Goal: Information Seeking & Learning: Learn about a topic

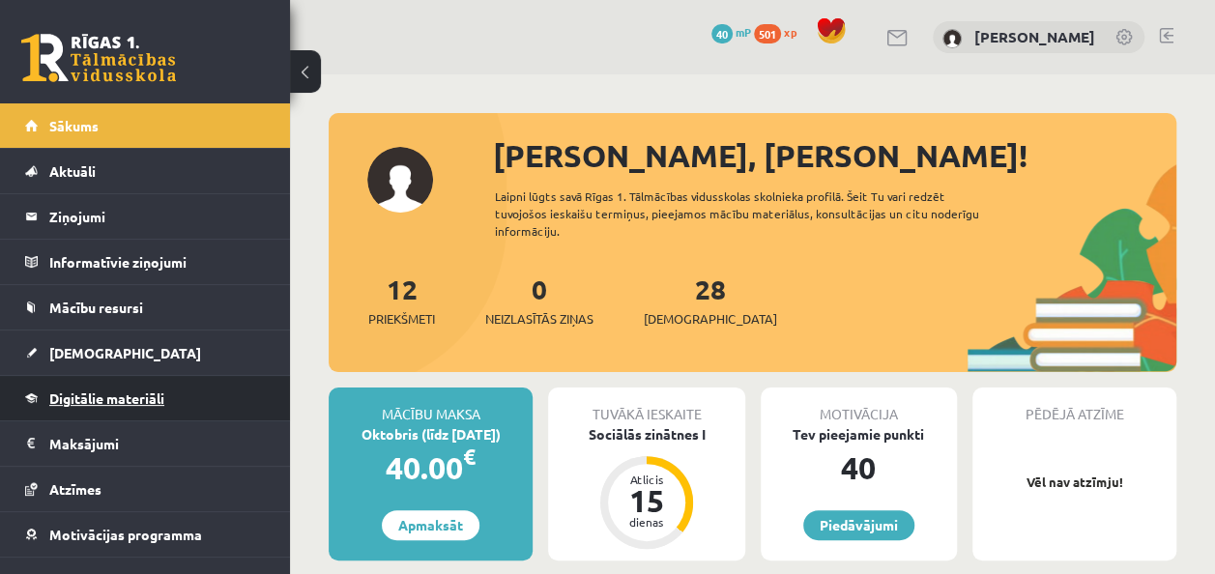
click at [118, 391] on span "Digitālie materiāli" at bounding box center [106, 398] width 115 height 17
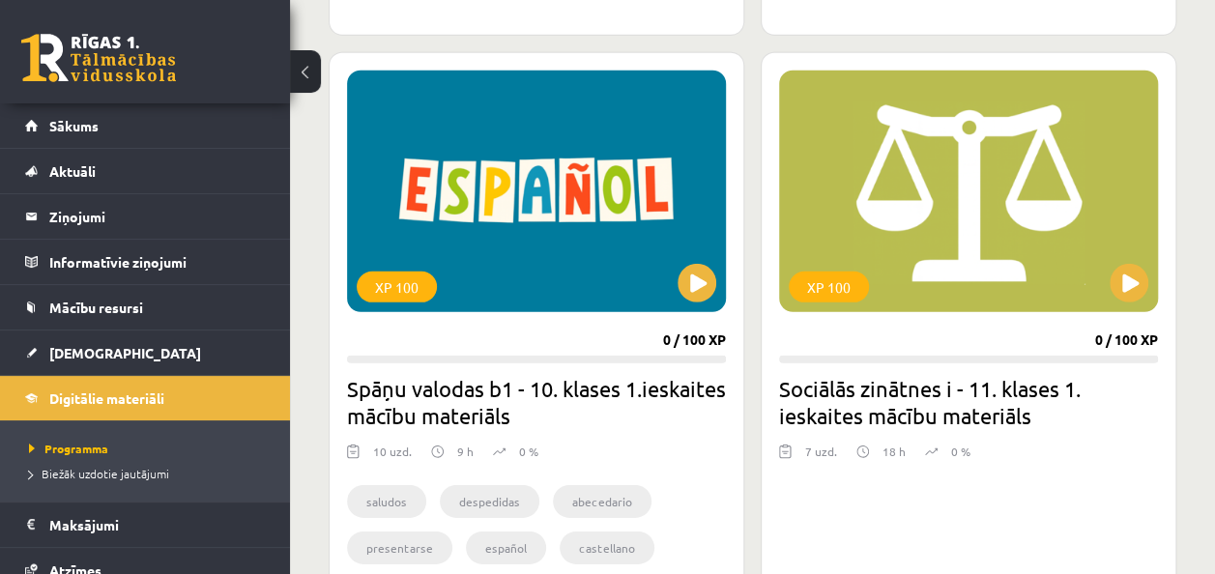
scroll to position [6381, 0]
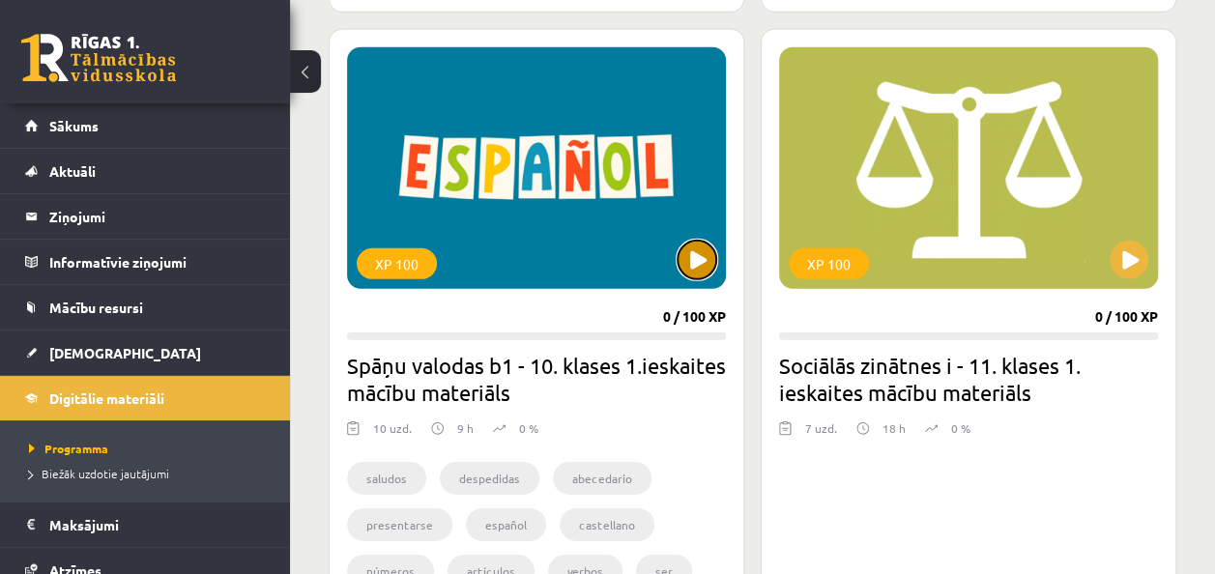
click at [689, 255] on button at bounding box center [697, 260] width 39 height 39
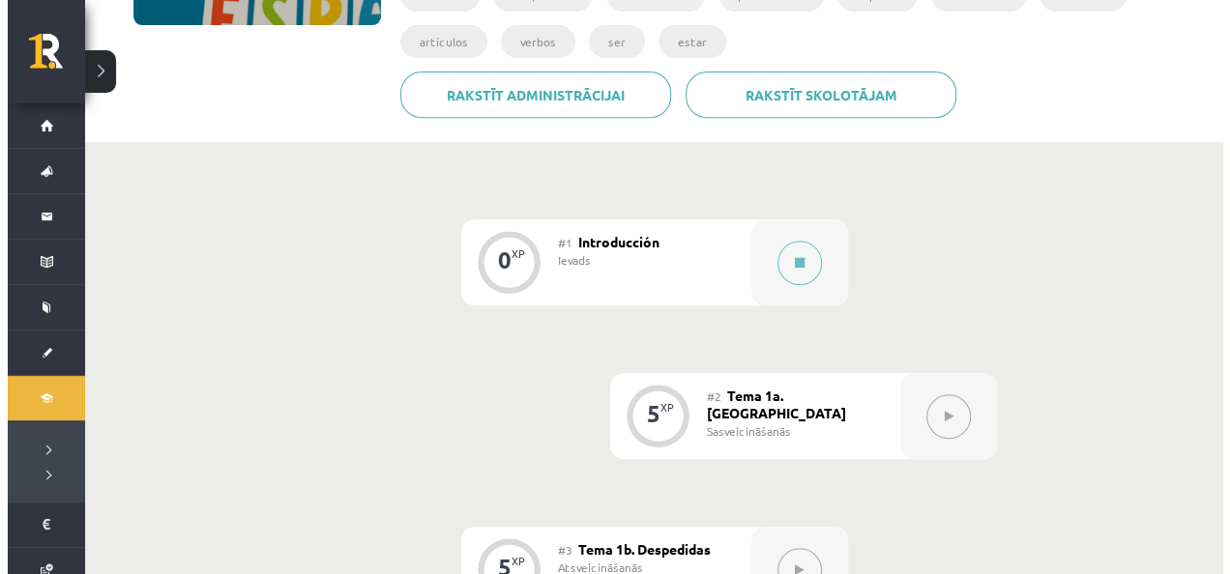
scroll to position [271, 0]
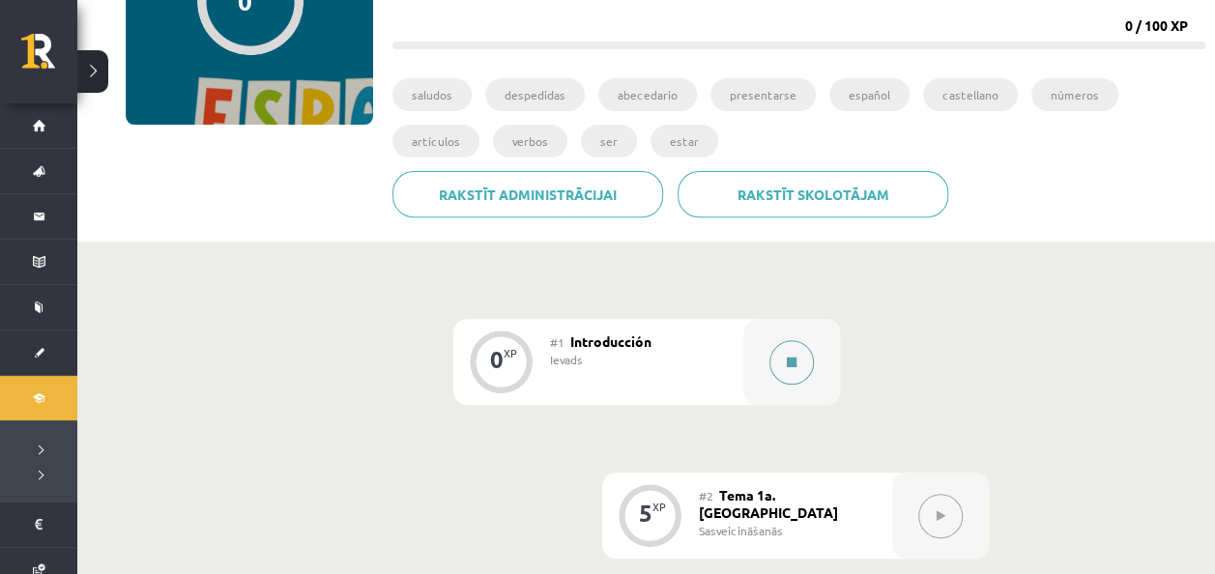
click at [784, 358] on button at bounding box center [792, 362] width 44 height 44
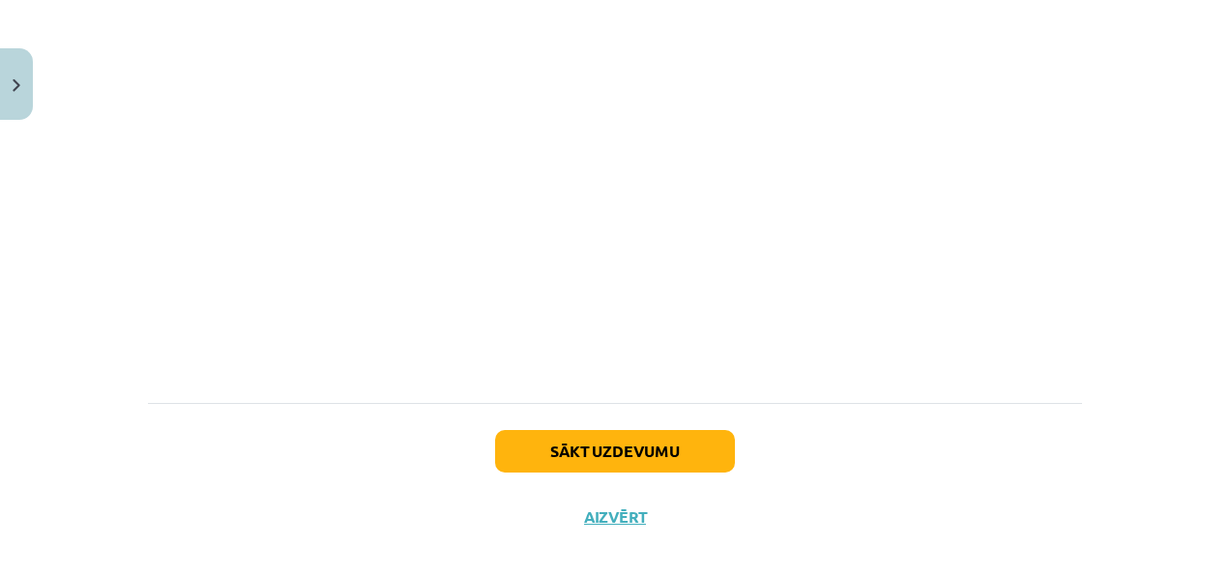
scroll to position [1946, 0]
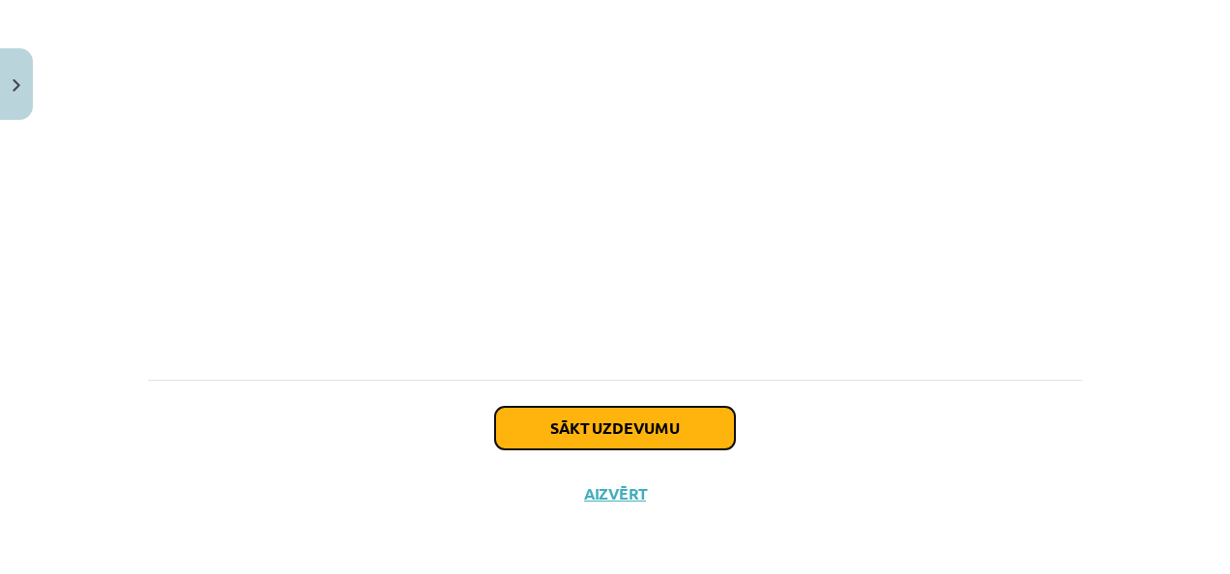
click at [679, 412] on button "Sākt uzdevumu" at bounding box center [615, 428] width 240 height 43
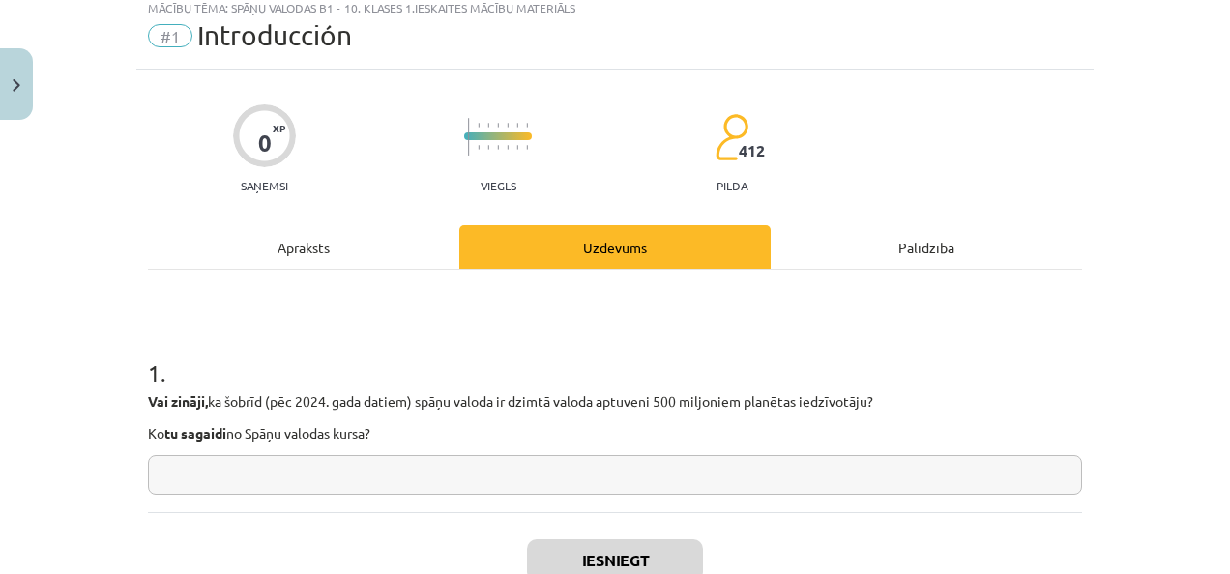
scroll to position [48, 0]
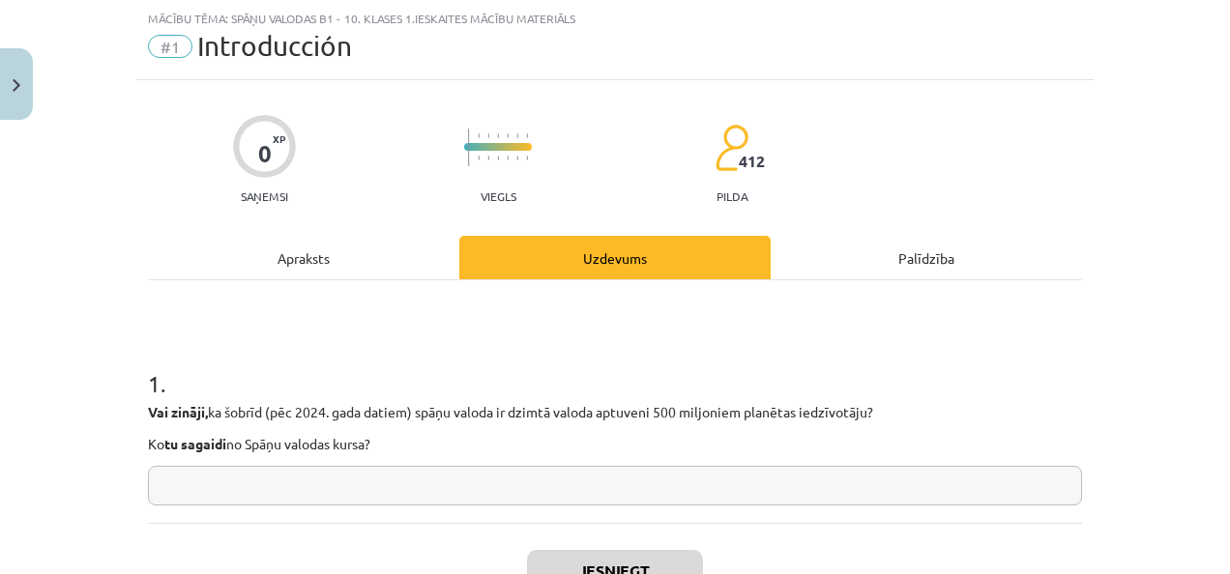
click at [612, 489] on input "text" at bounding box center [615, 486] width 934 height 40
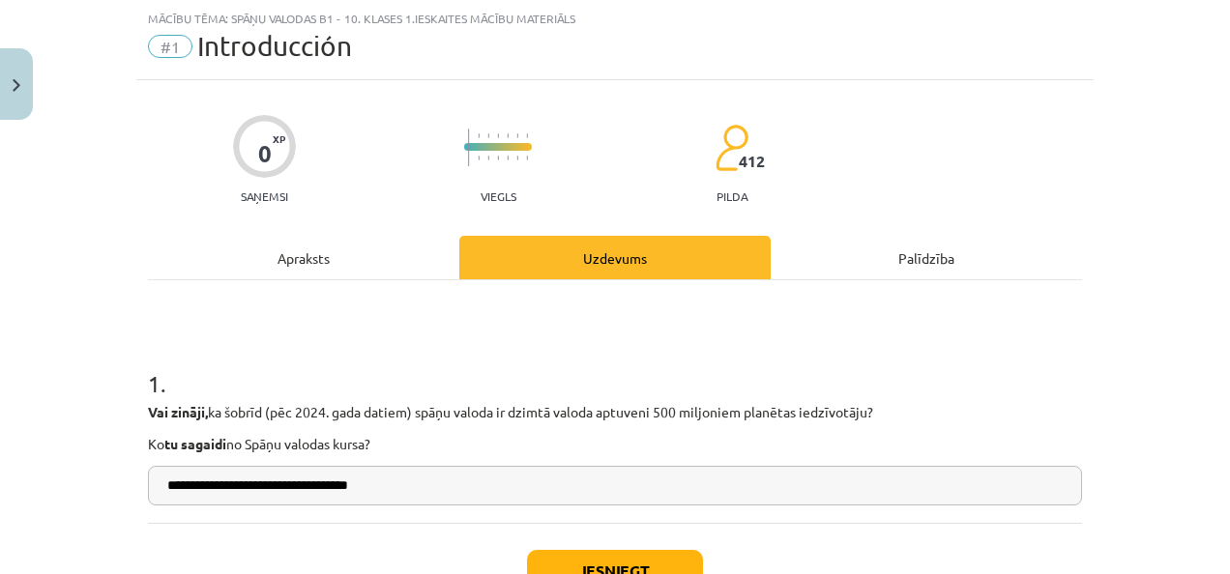
type input "**********"
click at [630, 565] on button "Iesniegt" at bounding box center [615, 571] width 176 height 43
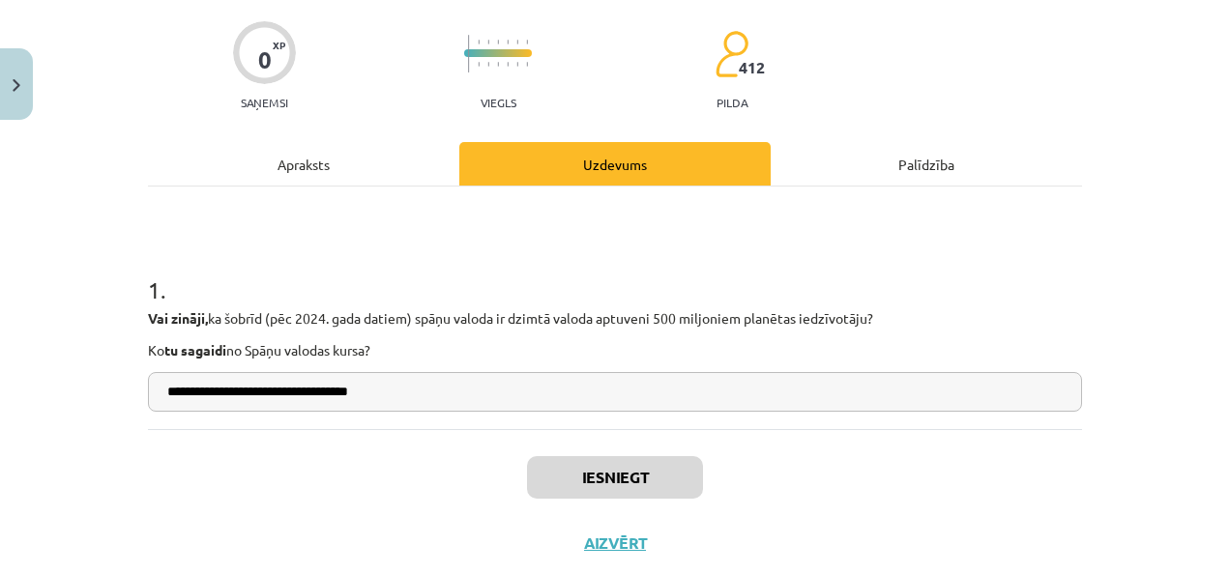
scroll to position [191, 0]
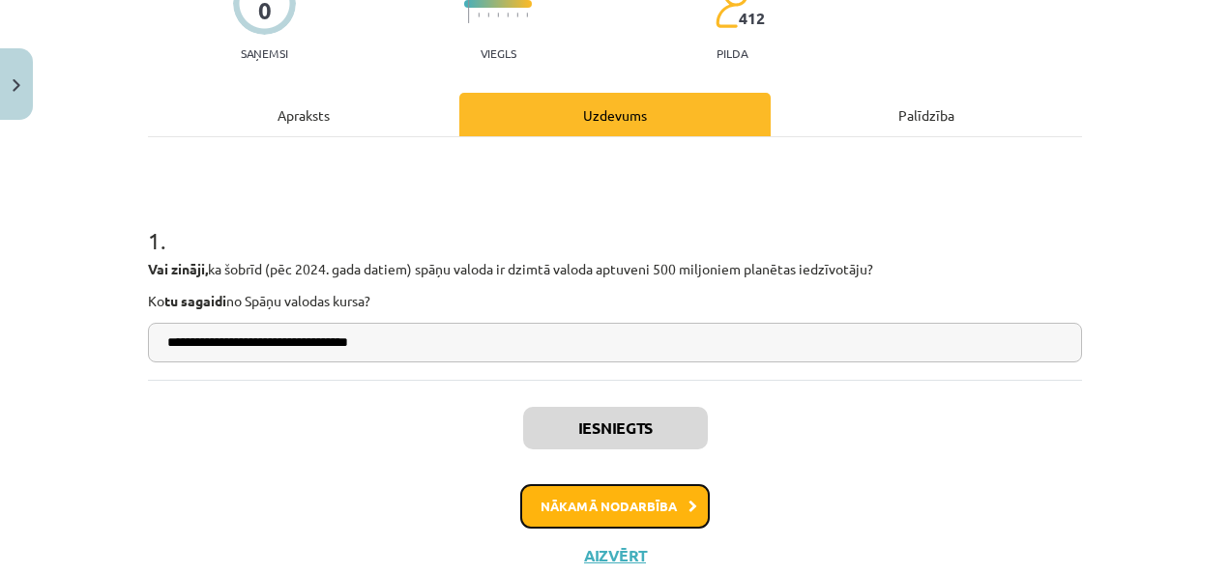
click at [530, 523] on button "Nākamā nodarbība" at bounding box center [614, 506] width 189 height 44
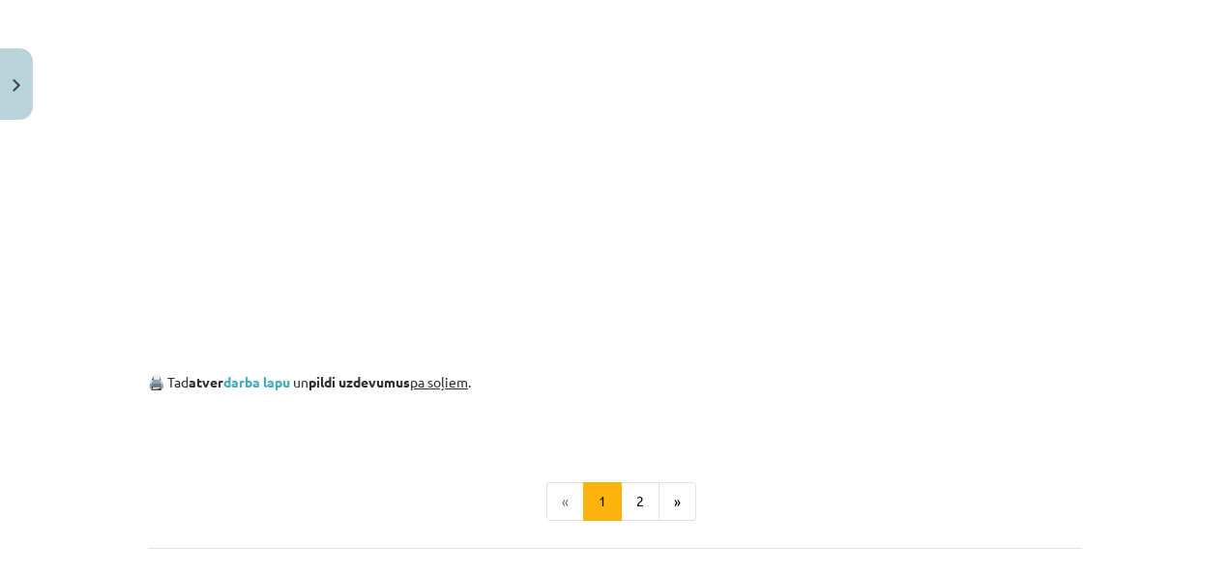
scroll to position [1319, 0]
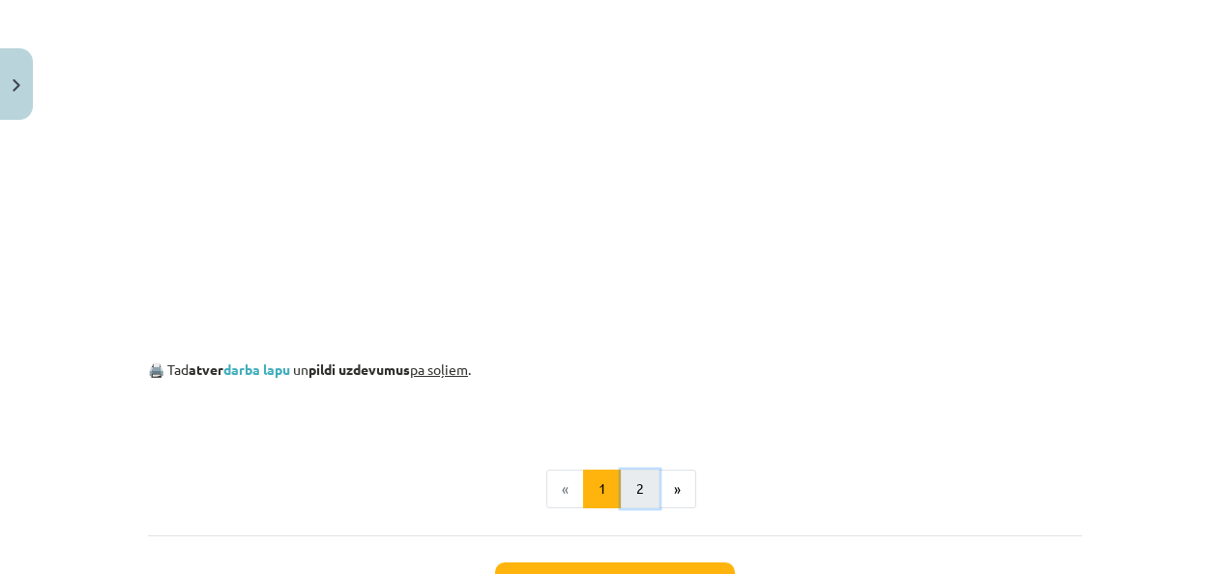
click at [629, 478] on button "2" at bounding box center [640, 489] width 39 height 39
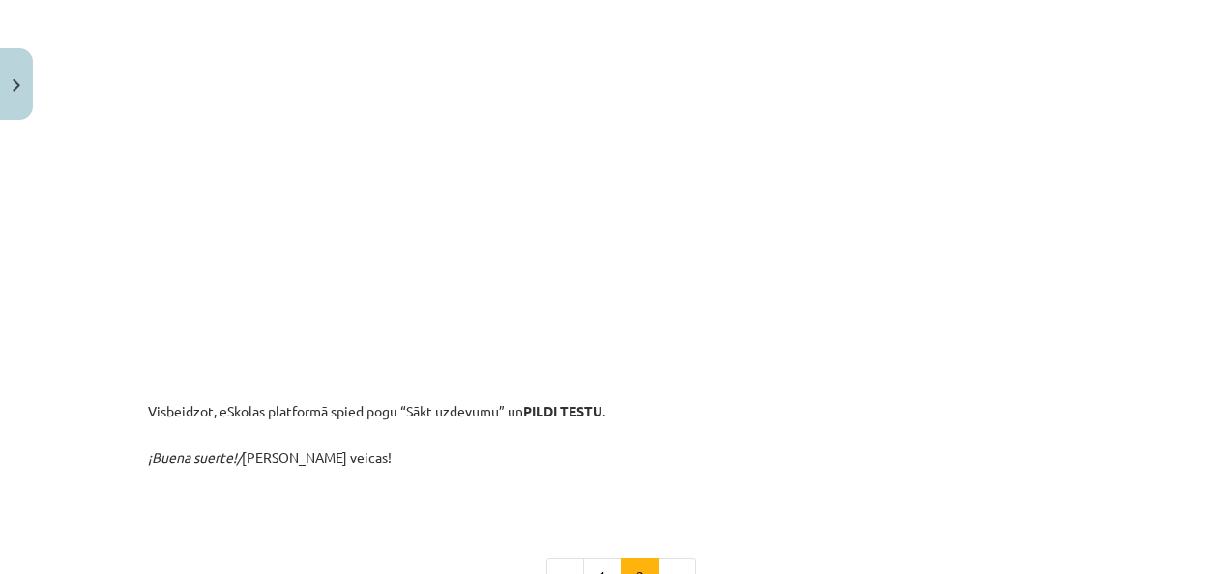
scroll to position [972, 0]
click at [589, 568] on button "1" at bounding box center [602, 574] width 39 height 39
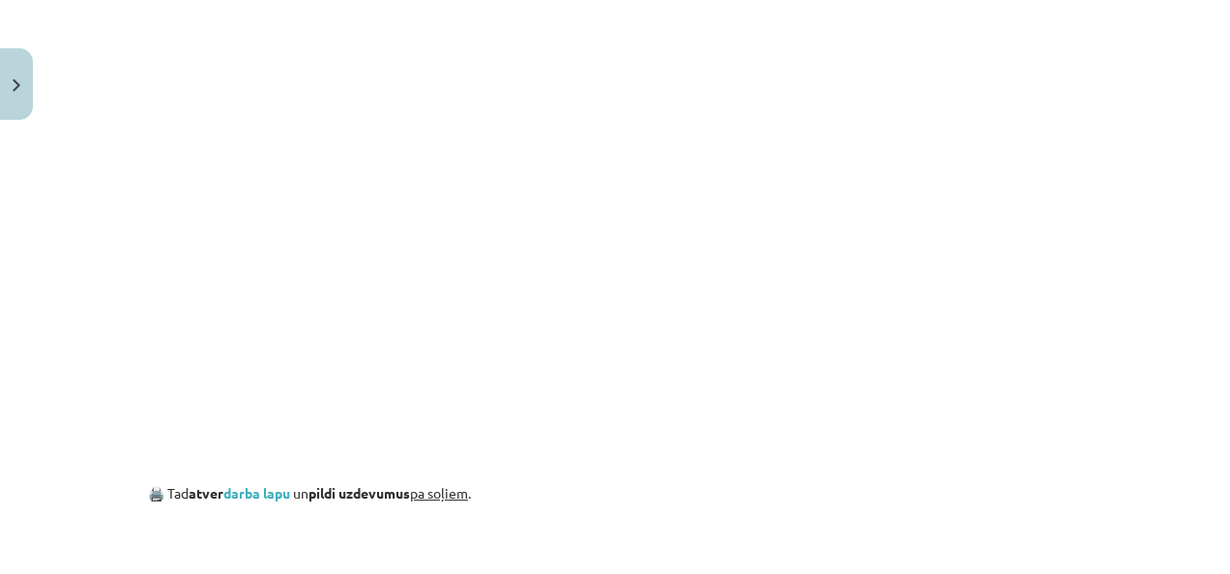
scroll to position [1197, 0]
click at [261, 493] on link "darba lapu" at bounding box center [256, 490] width 67 height 17
